Goal: Task Accomplishment & Management: Understand process/instructions

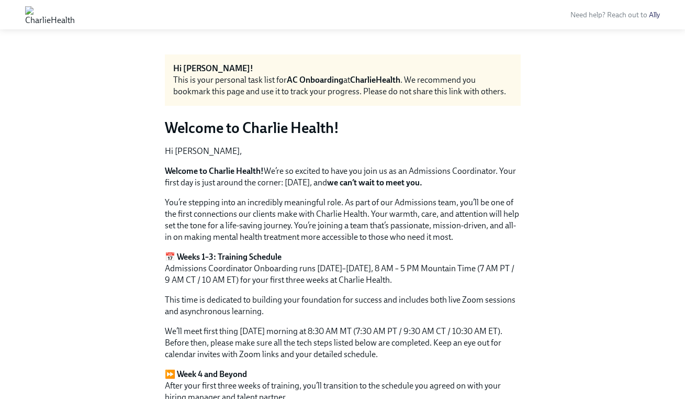
click at [404, 82] on div "This is your personal task list for AC Onboarding at CharlieHealth . We recomme…" at bounding box center [342, 85] width 339 height 23
click at [306, 79] on strong "AC Onboarding" at bounding box center [315, 80] width 56 height 10
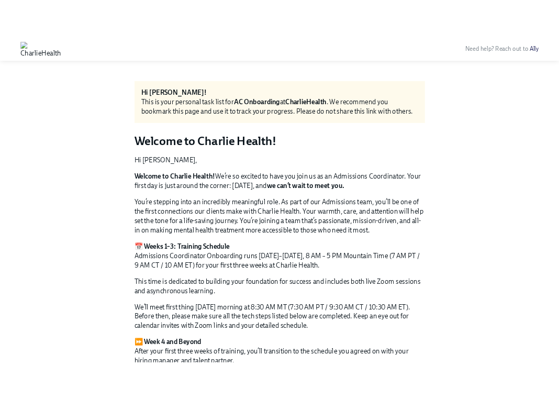
scroll to position [20, 0]
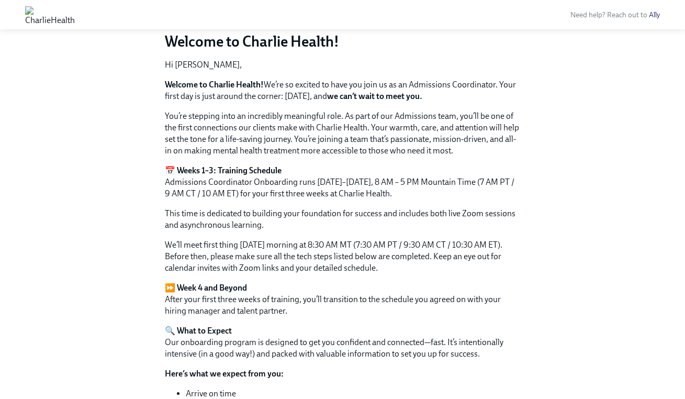
scroll to position [176, 0]
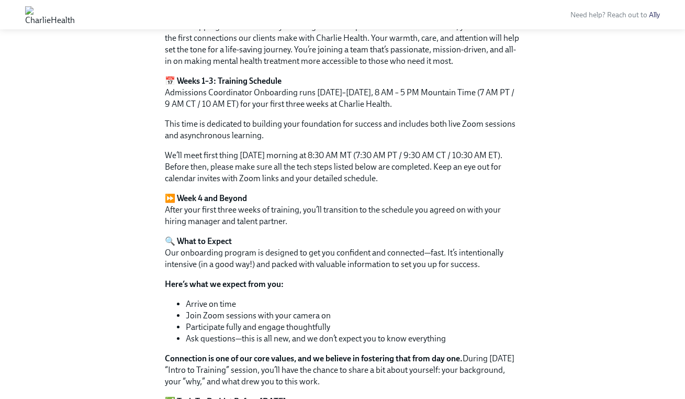
click at [75, 12] on img at bounding box center [50, 14] width 50 height 17
click at [75, 13] on img at bounding box center [50, 14] width 50 height 17
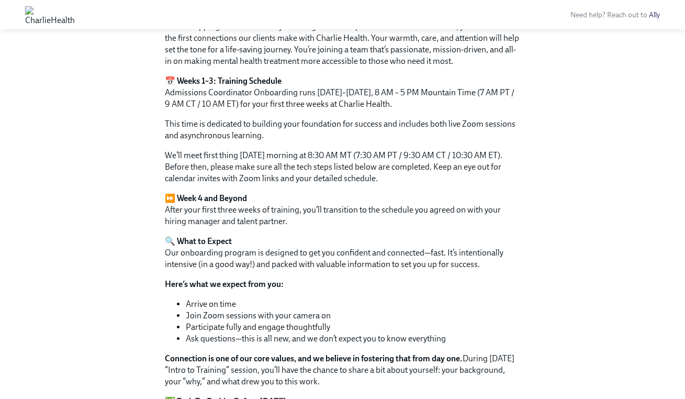
click at [75, 13] on img at bounding box center [50, 14] width 50 height 17
click at [75, 12] on img at bounding box center [50, 14] width 50 height 17
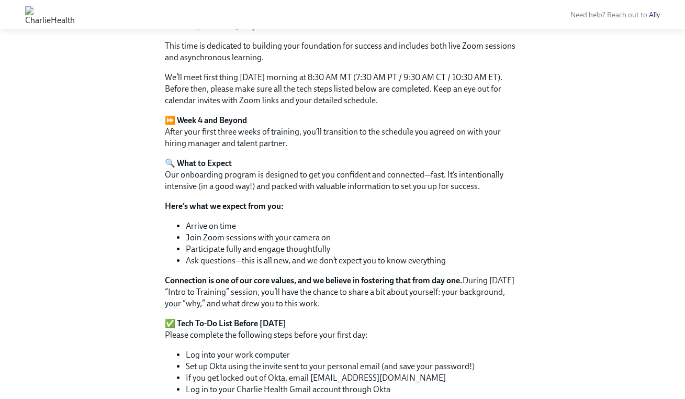
scroll to position [0, 0]
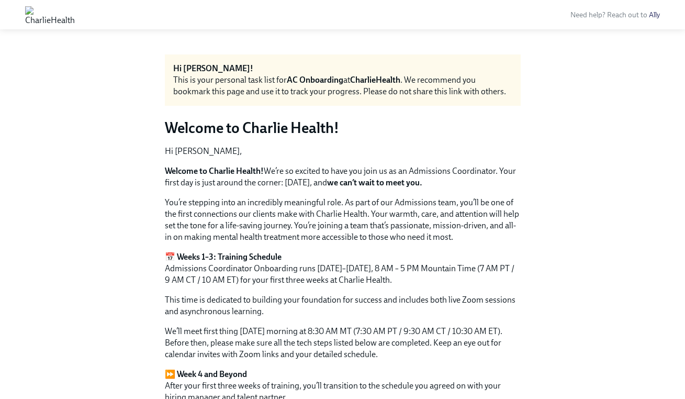
click at [566, 13] on span "Need help? Reach out to Ally" at bounding box center [614, 14] width 89 height 9
click at [566, 17] on span "Need help? Reach out to Ally" at bounding box center [614, 14] width 89 height 9
click at [566, 20] on div "Need help? Reach out to Ally" at bounding box center [380, 15] width 560 height 12
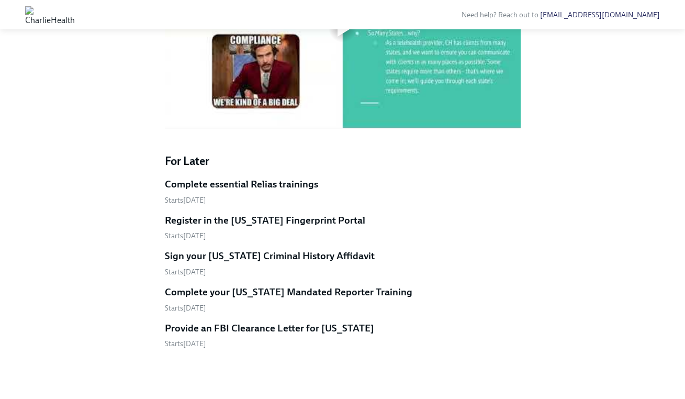
scroll to position [493, 0]
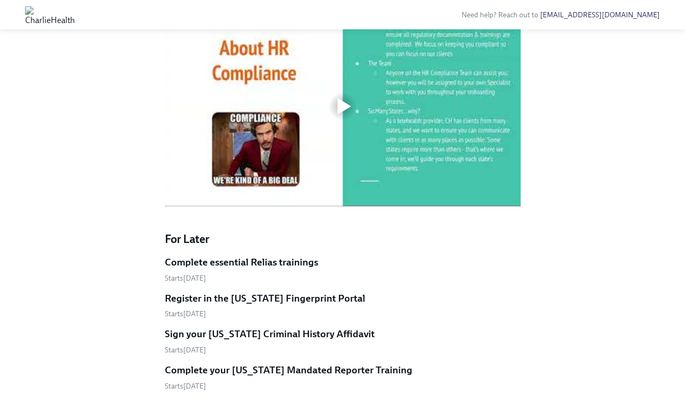
click at [334, 123] on div at bounding box center [342, 105] width 33 height 33
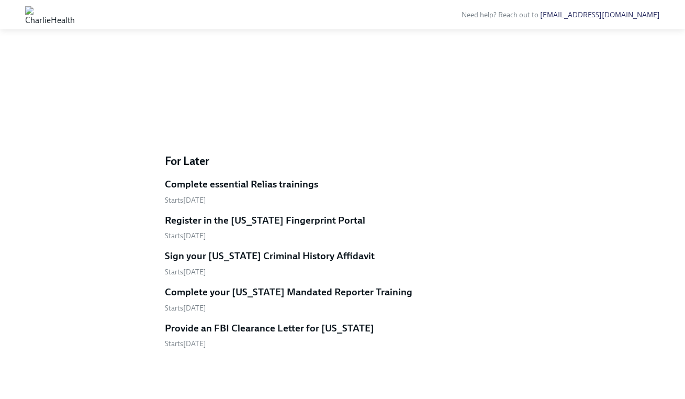
scroll to position [500, 0]
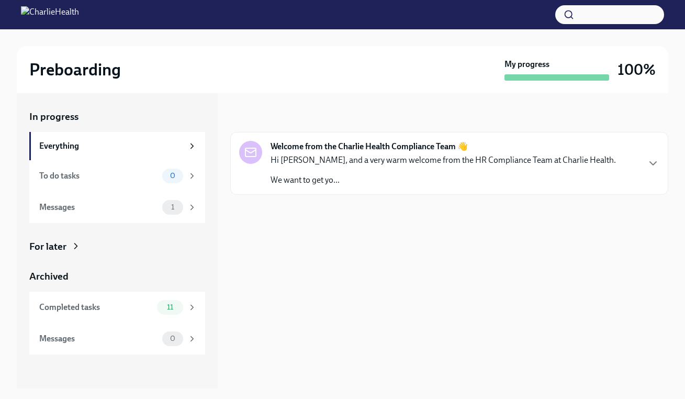
click at [59, 22] on img at bounding box center [50, 14] width 58 height 17
click at [72, 18] on img at bounding box center [50, 14] width 58 height 17
click at [73, 12] on img at bounding box center [50, 14] width 58 height 17
click at [117, 214] on div "Messages 1" at bounding box center [117, 206] width 176 height 31
click at [388, 178] on p "We want to get yo..." at bounding box center [442, 180] width 345 height 12
